Goal: Information Seeking & Learning: Learn about a topic

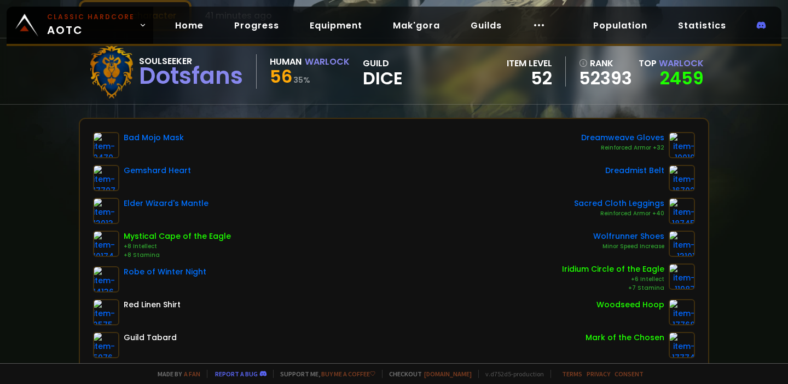
scroll to position [78, 0]
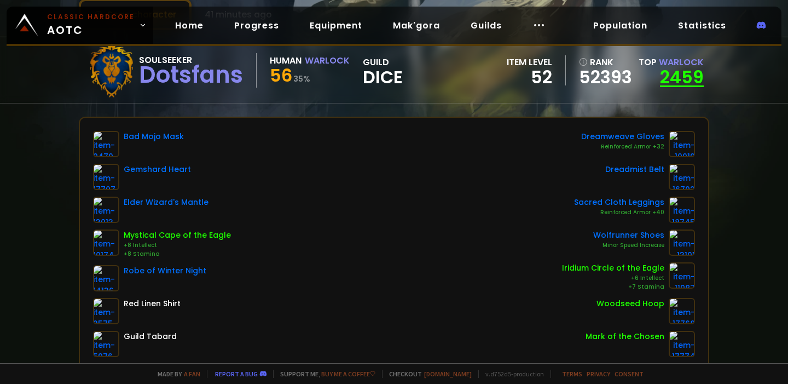
click at [663, 80] on link "2459" at bounding box center [682, 77] width 44 height 25
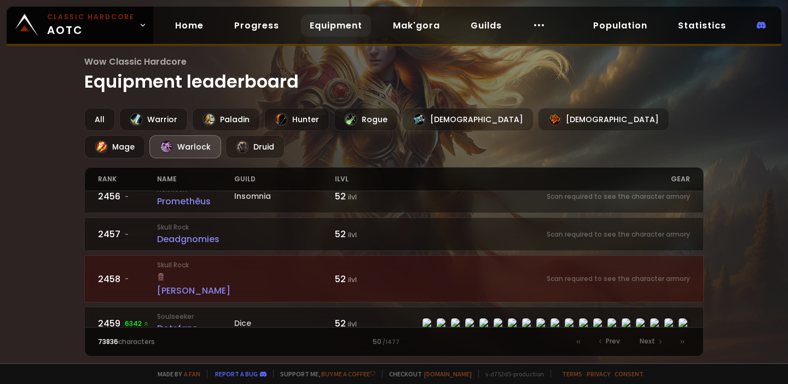
scroll to position [207, 0]
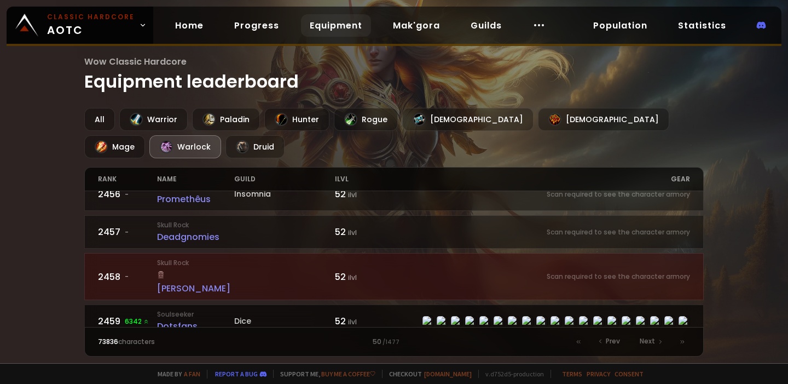
click at [181, 319] on div "Dotsfans" at bounding box center [195, 326] width 77 height 14
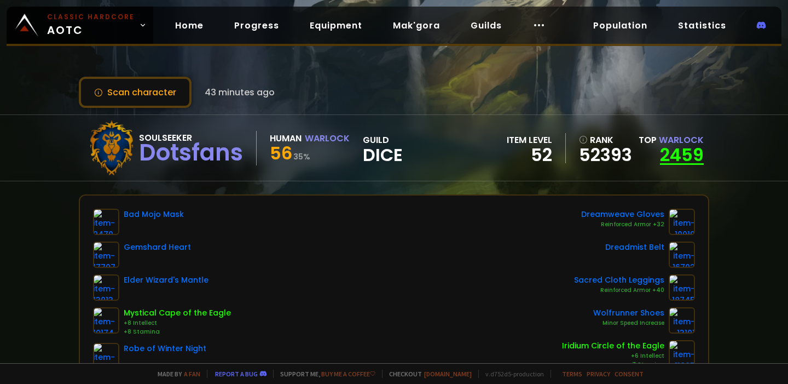
click at [664, 150] on link "2459" at bounding box center [682, 154] width 44 height 25
